Goal: Navigation & Orientation: Find specific page/section

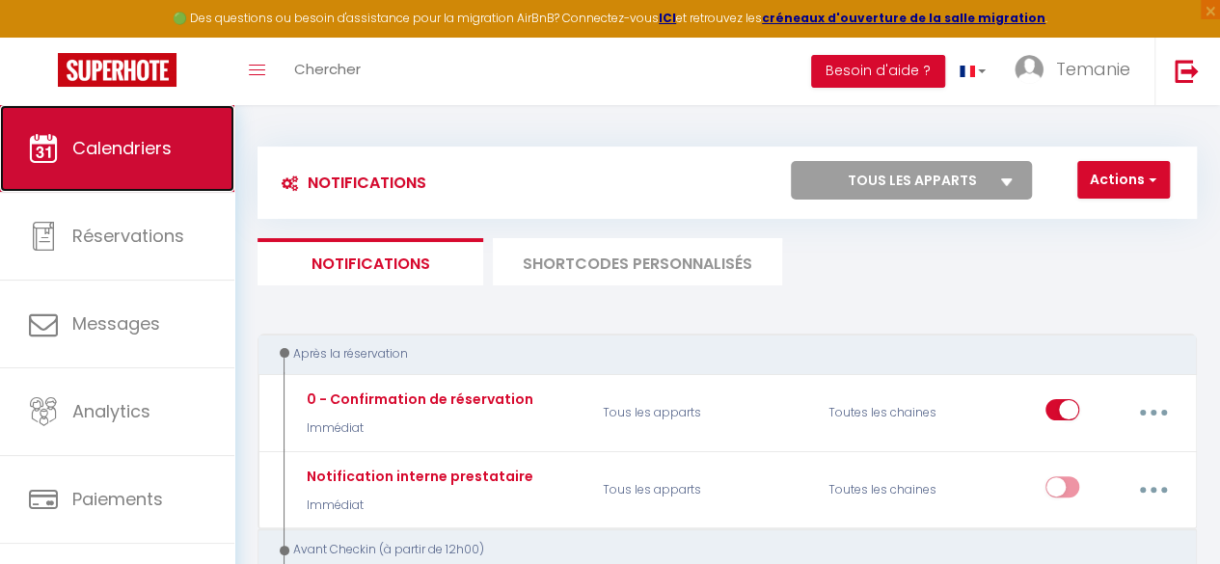
click at [81, 157] on span "Calendriers" at bounding box center [121, 148] width 99 height 24
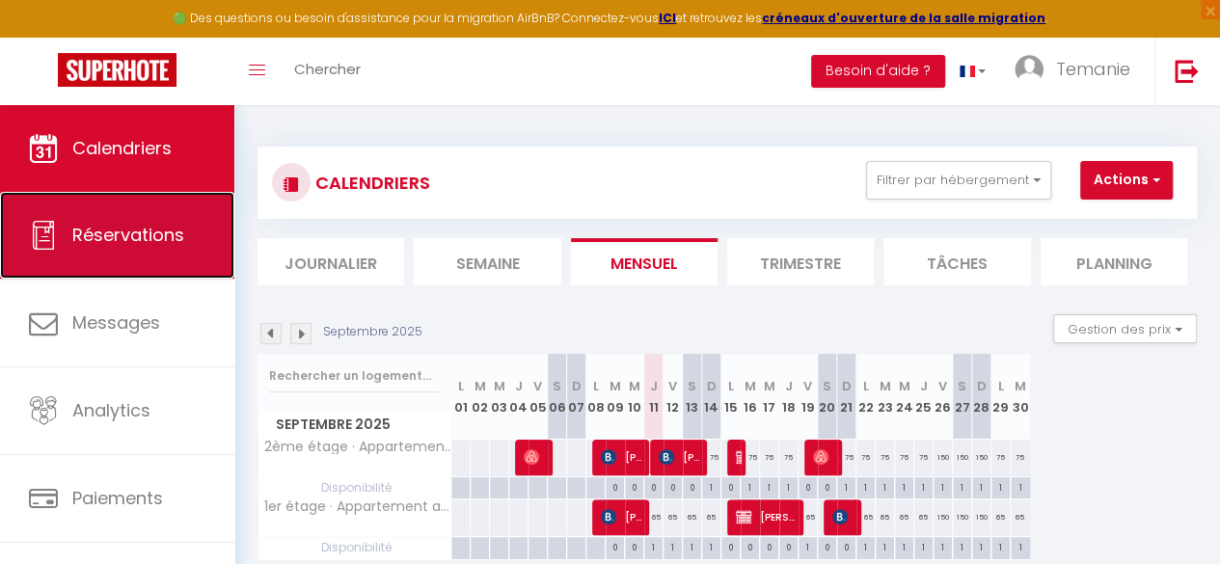
click at [112, 231] on span "Réservations" at bounding box center [128, 235] width 112 height 24
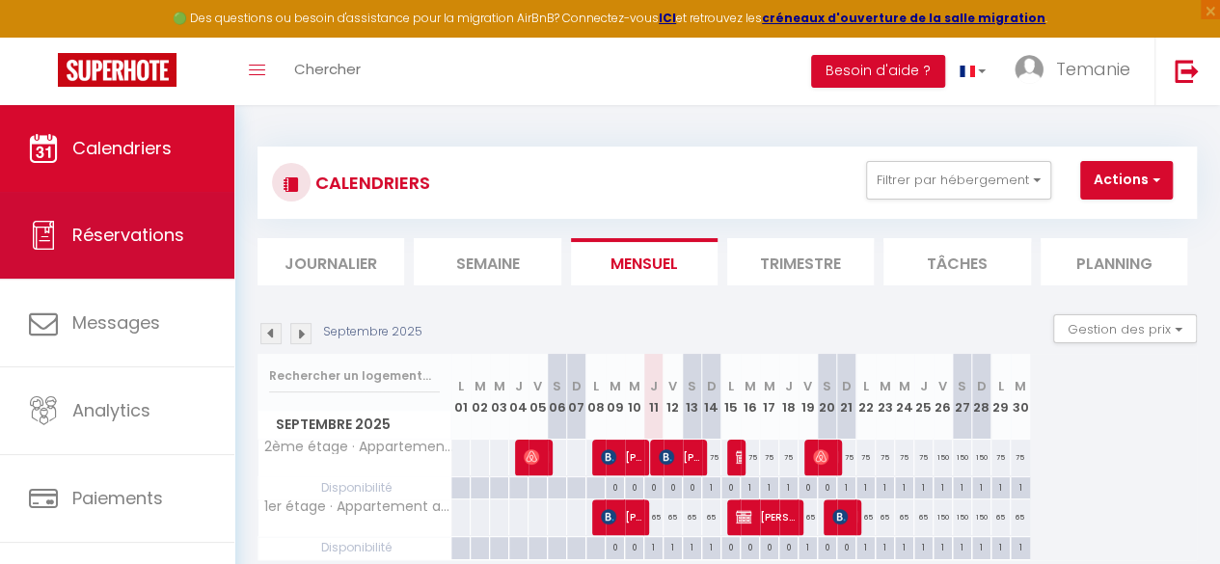
select select "not_cancelled"
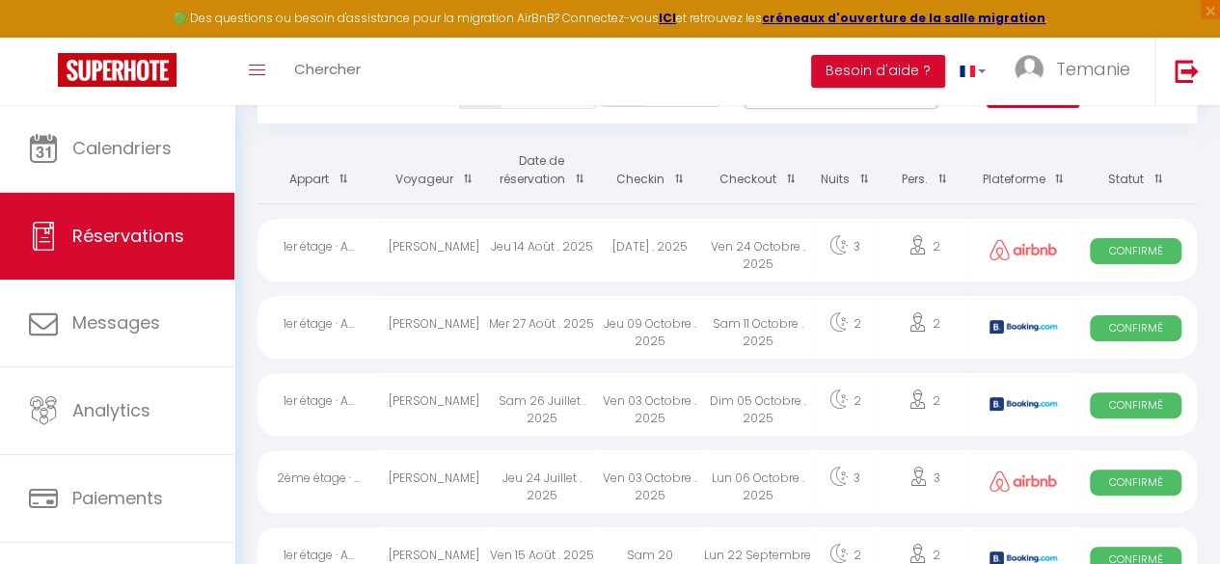
scroll to position [89, 0]
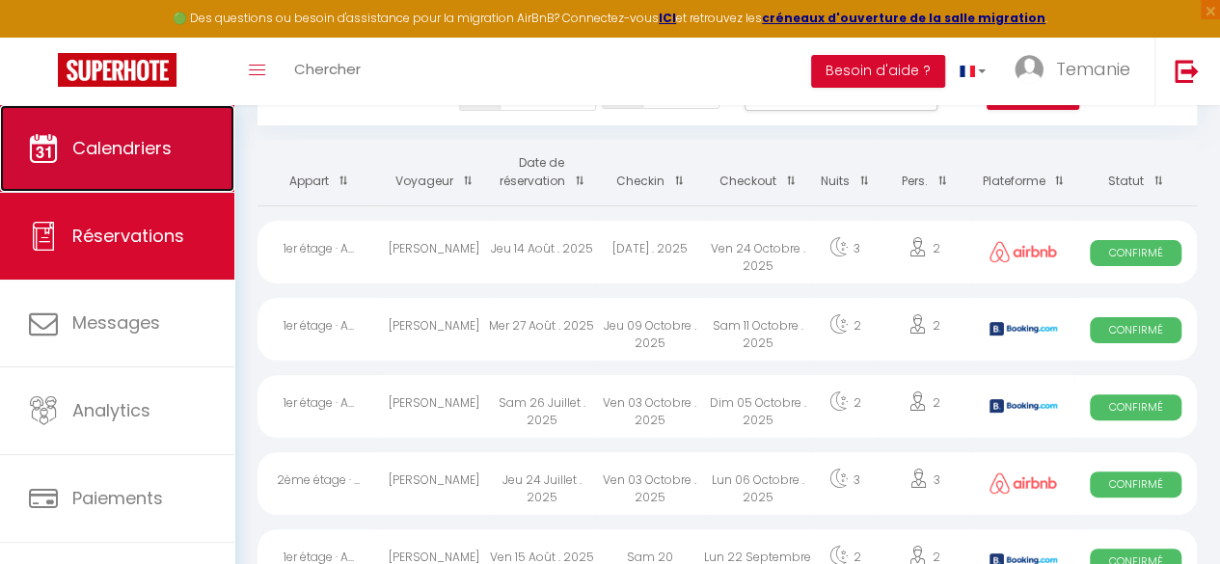
click at [140, 165] on link "Calendriers" at bounding box center [117, 148] width 234 height 87
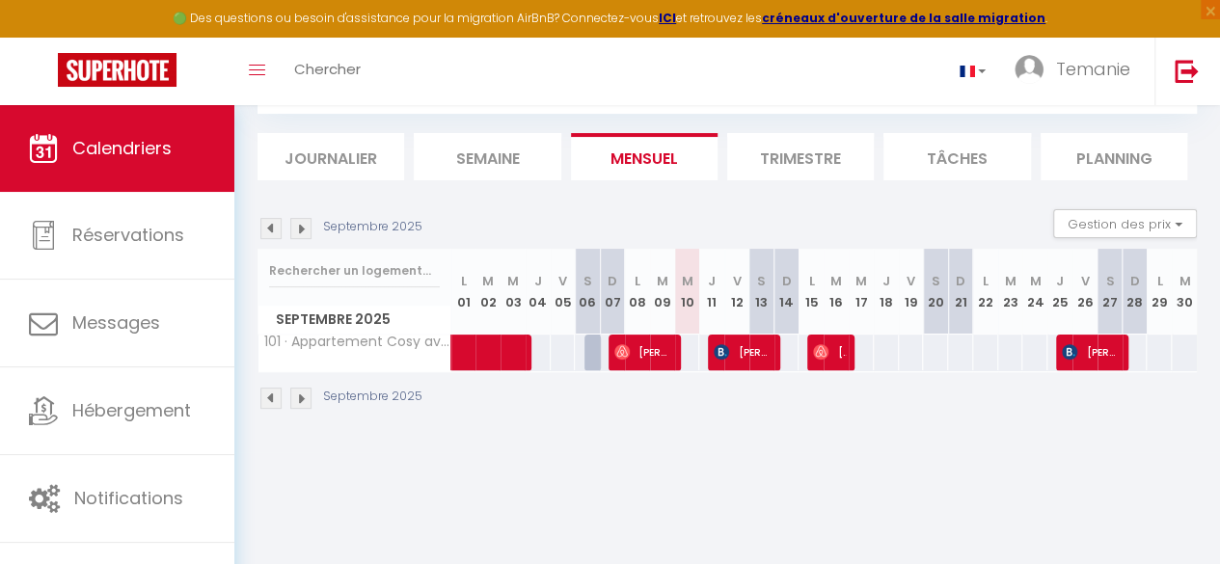
scroll to position [105, 0]
click at [534, 525] on body "🟢 Des questions ou besoin d'assistance pour la migration AirBnB? Connectez-vous…" at bounding box center [610, 282] width 1220 height 564
click at [534, 524] on body "🟢 Des questions ou besoin d'assistance pour la migration AirBnB? Connectez-vous…" at bounding box center [610, 282] width 1220 height 564
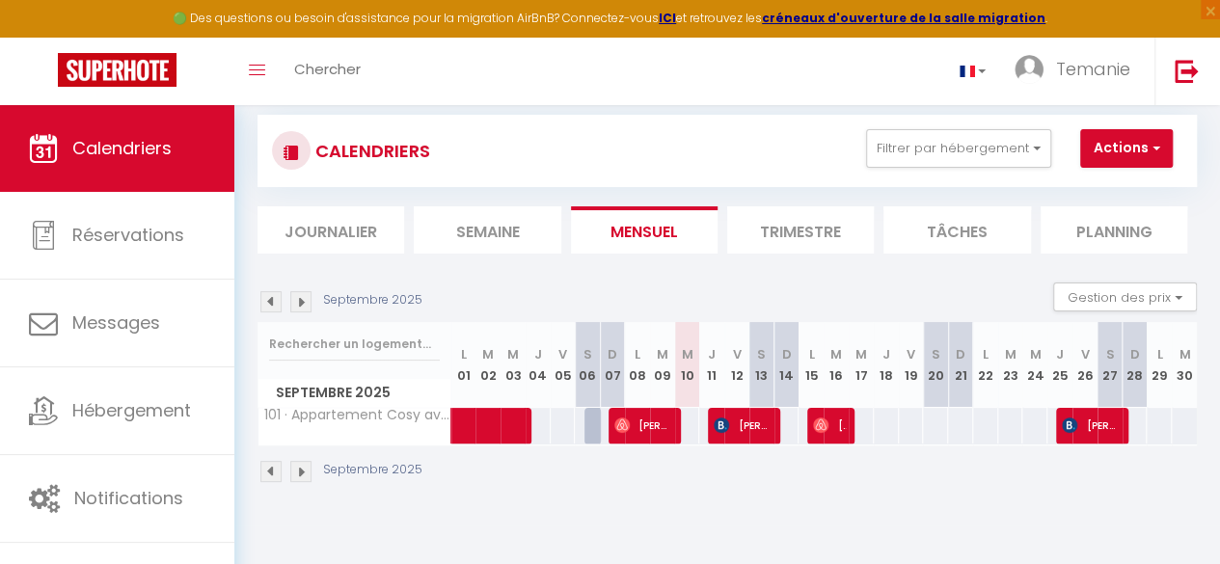
scroll to position [0, 0]
